Goal: Find specific page/section: Find specific page/section

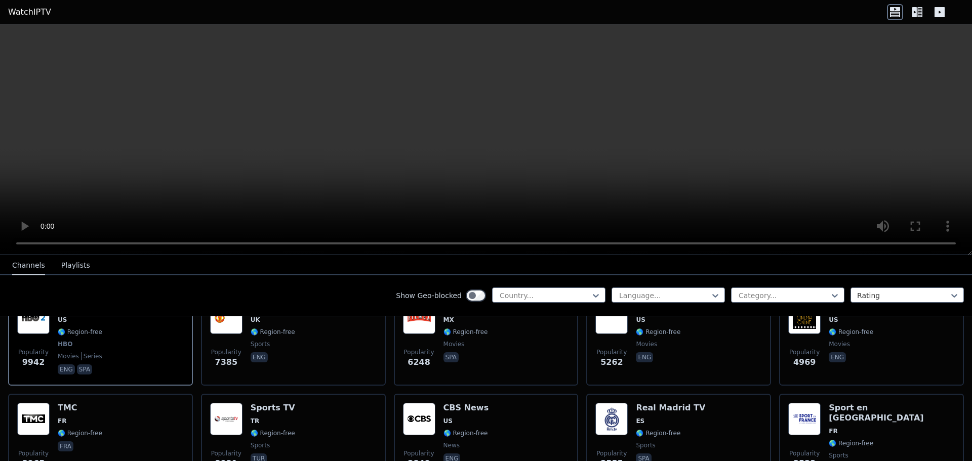
scroll to position [143, 0]
click at [503, 283] on div "Show Geo-blocked Country... Language... Category... Rating" at bounding box center [486, 295] width 972 height 41
click at [504, 287] on div "Country..." at bounding box center [548, 294] width 113 height 15
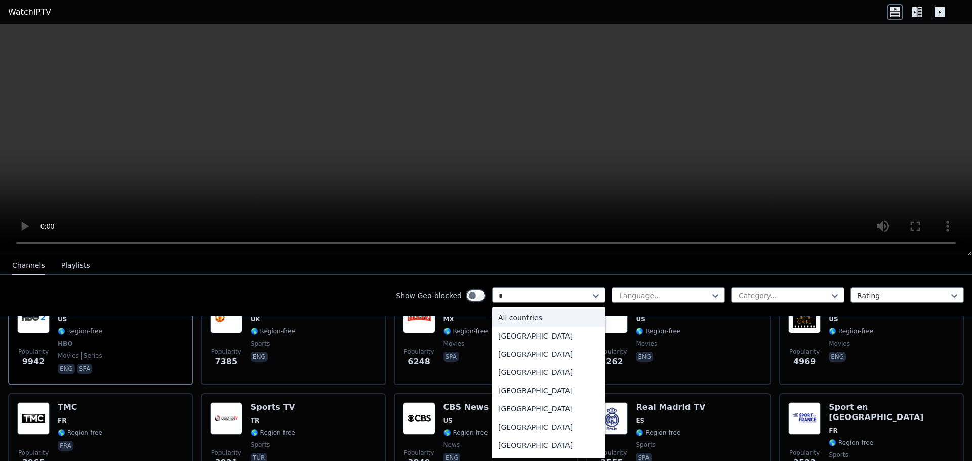
type input "**"
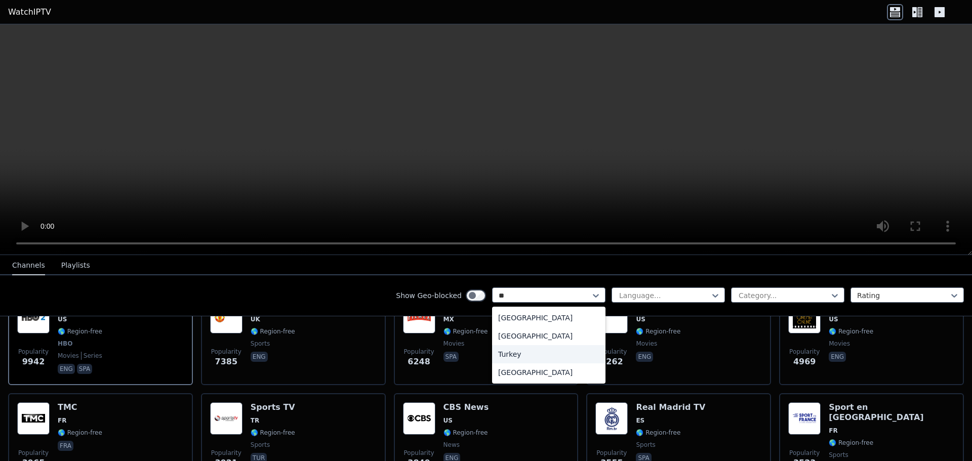
click at [512, 353] on div "Turkey" at bounding box center [548, 354] width 113 height 18
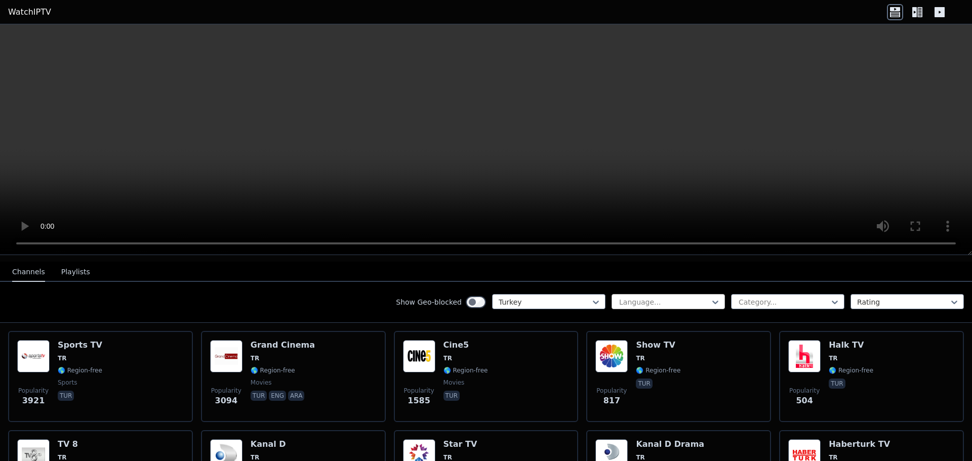
scroll to position [104, 0]
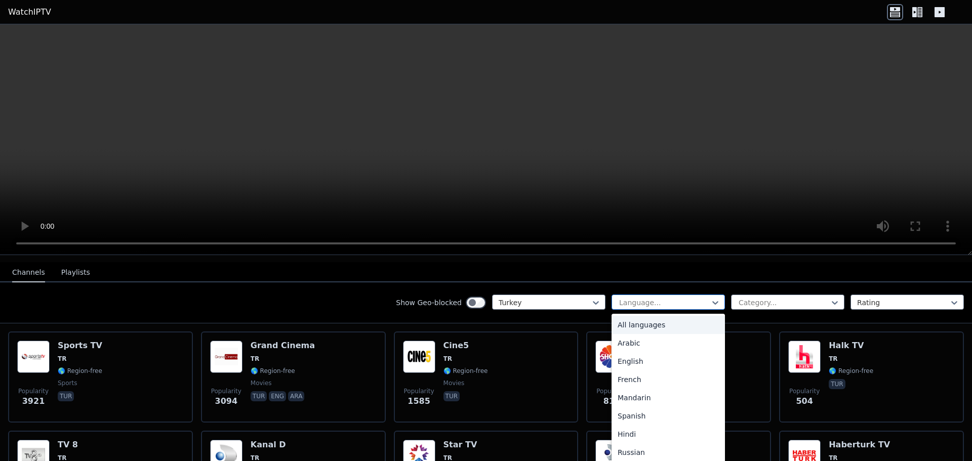
click at [643, 298] on div at bounding box center [664, 303] width 92 height 10
click at [798, 301] on div "Category..." at bounding box center [787, 302] width 113 height 15
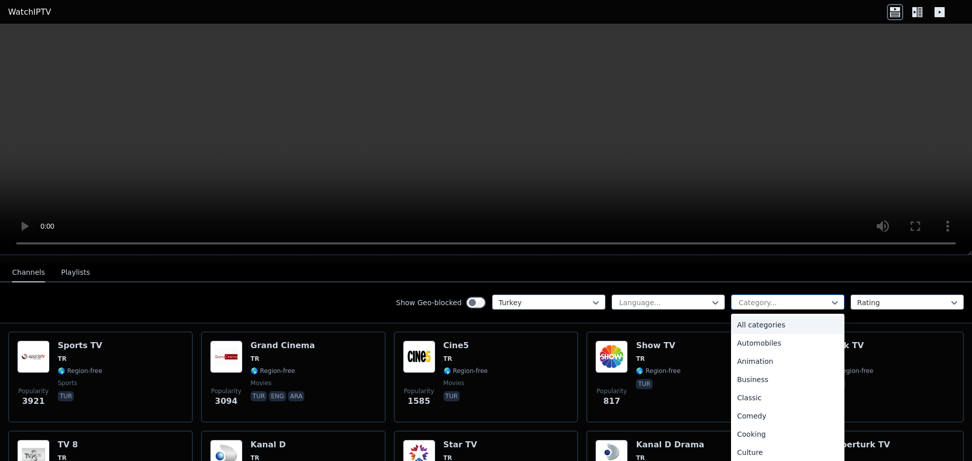
click at [801, 298] on div at bounding box center [783, 303] width 92 height 10
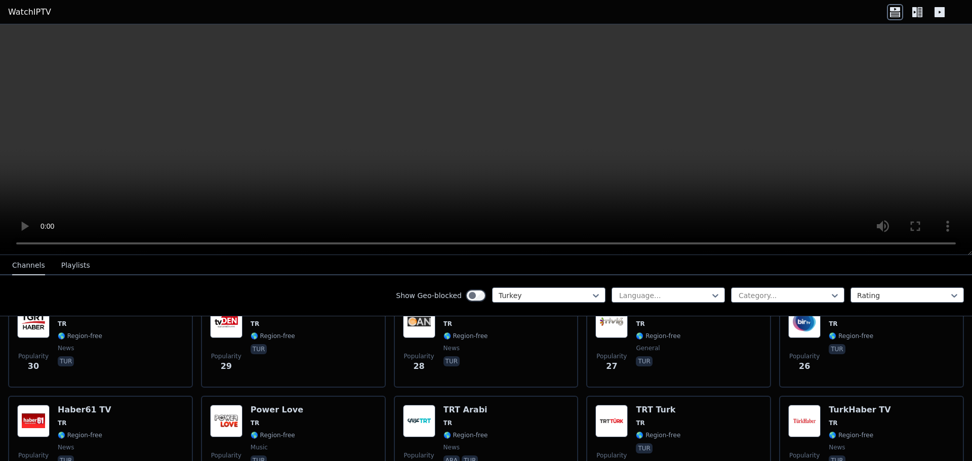
scroll to position [1230, 0]
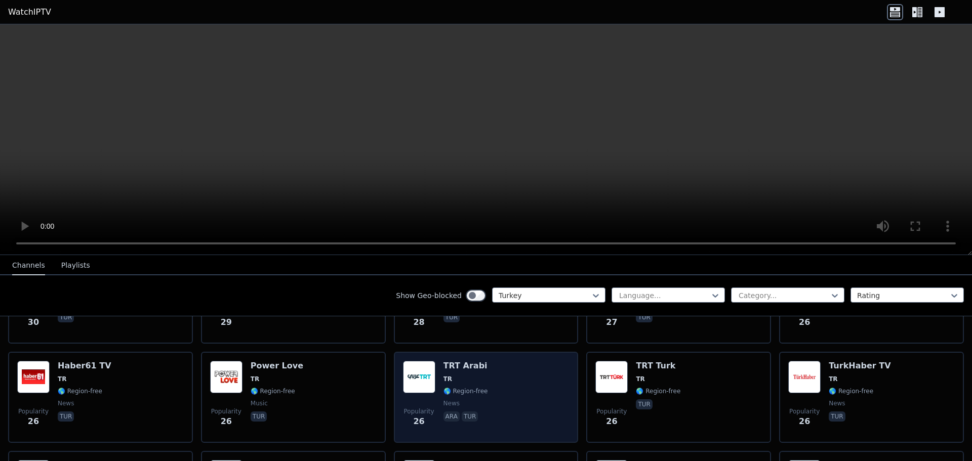
click at [478, 375] on span "TR" at bounding box center [465, 379] width 45 height 8
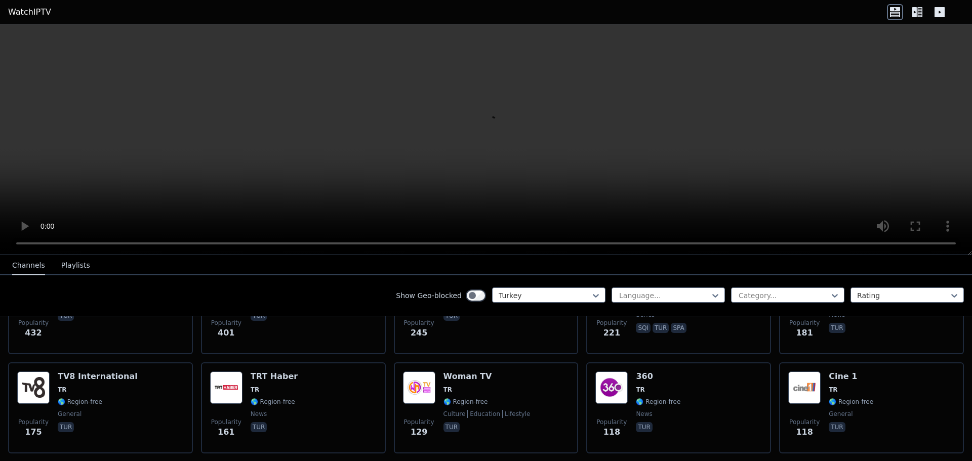
scroll to position [0, 0]
